Goal: Transaction & Acquisition: Purchase product/service

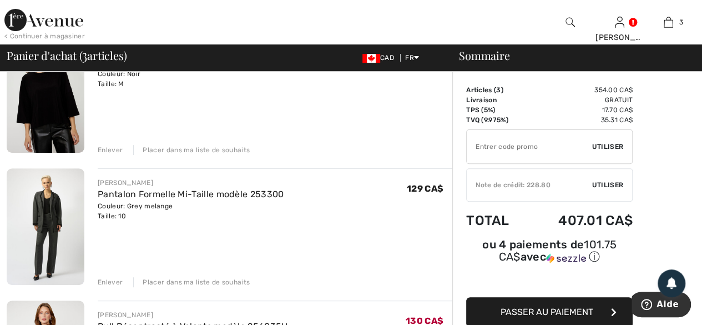
scroll to position [167, 0]
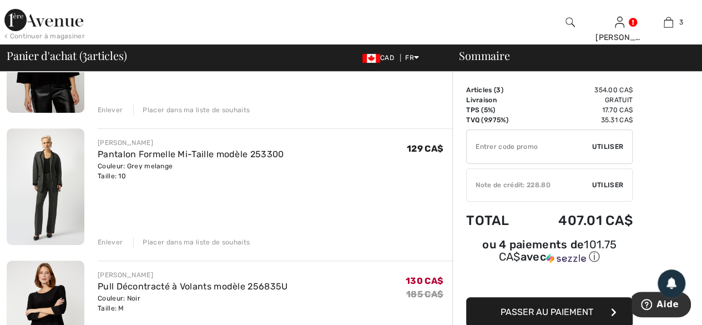
click at [104, 239] on div "Enlever" at bounding box center [110, 242] width 25 height 10
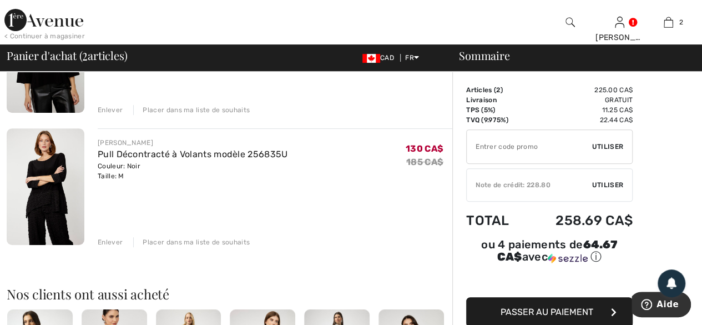
click at [60, 200] on img at bounding box center [46, 186] width 78 height 117
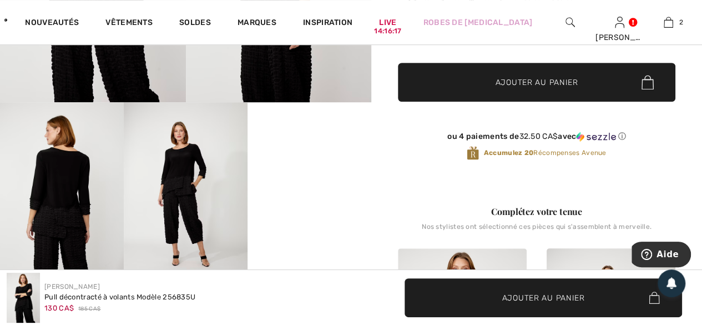
scroll to position [278, 0]
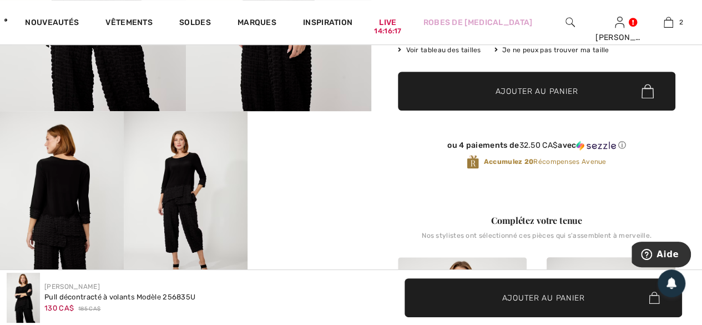
click at [314, 173] on video "Your browser does not support the video tag." at bounding box center [310, 142] width 124 height 62
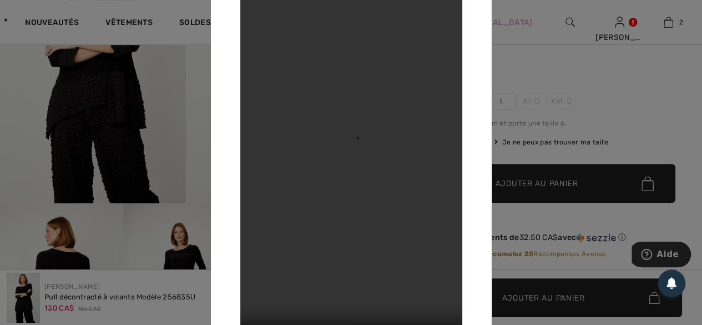
scroll to position [167, 0]
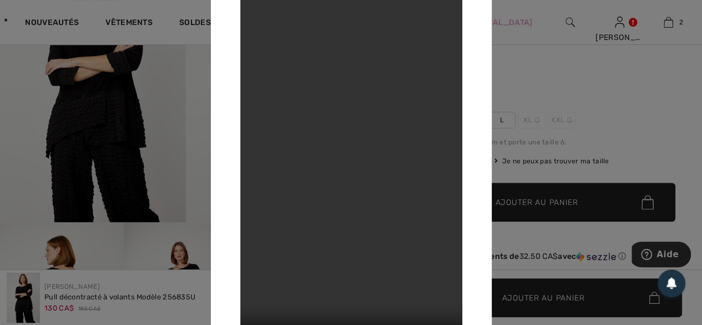
click at [545, 81] on div at bounding box center [351, 162] width 702 height 325
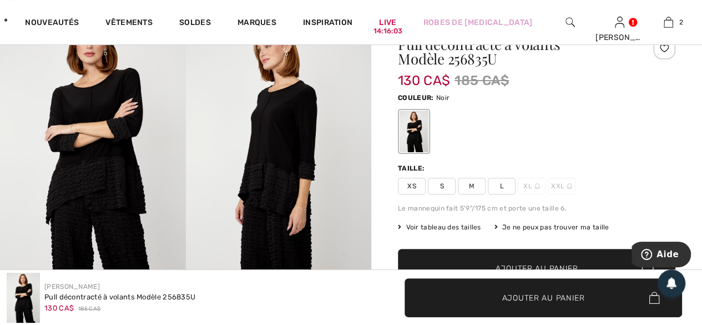
scroll to position [111, 0]
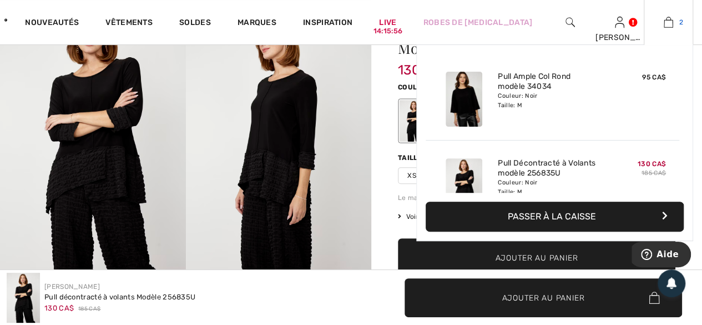
click at [670, 28] on img at bounding box center [668, 22] width 9 height 13
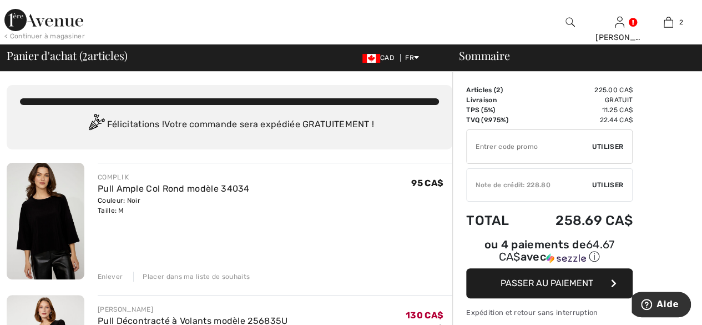
click at [40, 244] on img at bounding box center [46, 221] width 78 height 117
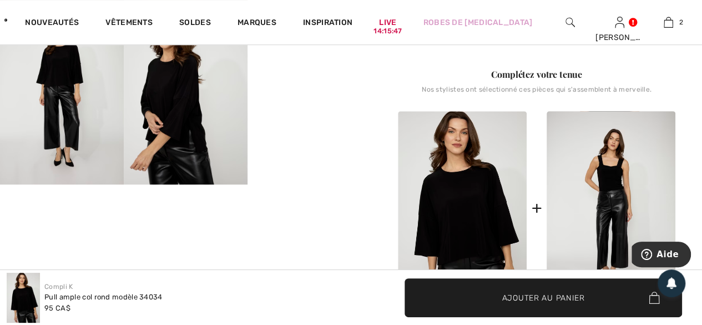
scroll to position [389, 0]
